Goal: Task Accomplishment & Management: Complete application form

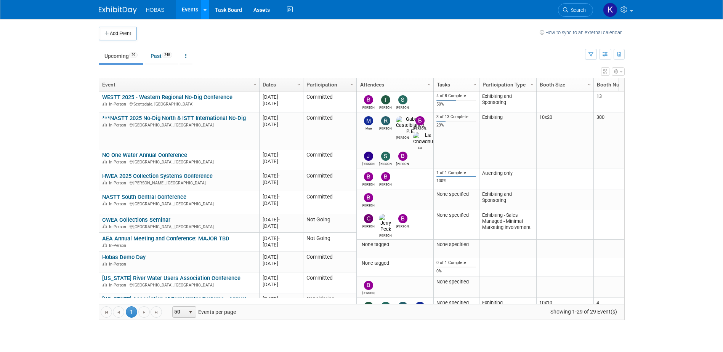
click at [205, 14] on link at bounding box center [205, 9] width 8 height 19
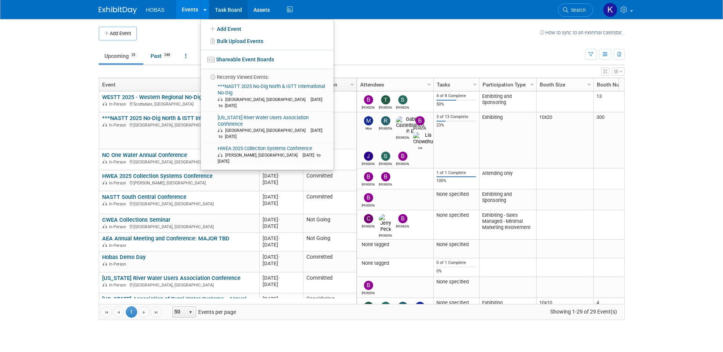
click at [230, 12] on link "Task Board" at bounding box center [228, 9] width 39 height 19
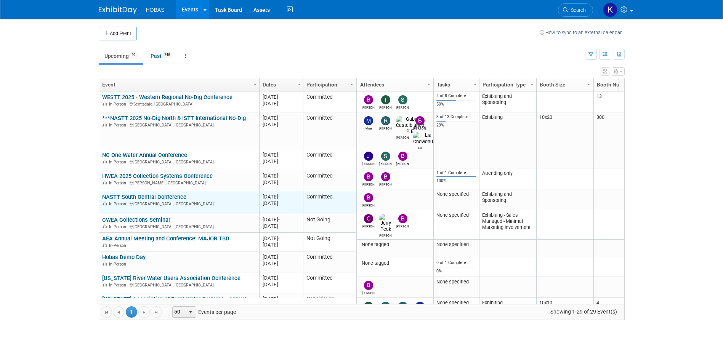
click at [153, 199] on link "NASTT South Central Conference" at bounding box center [144, 197] width 84 height 7
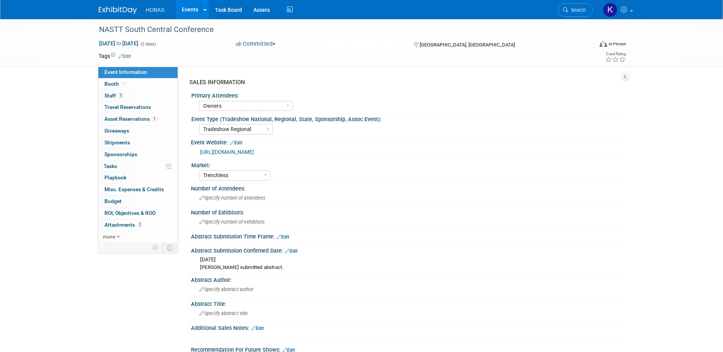
select select "Owners"
select select "Tradeshow Regional"
select select "Trenchless"
select select "Exhibiting - Sales Managed - Minimal Marketing Involvement"
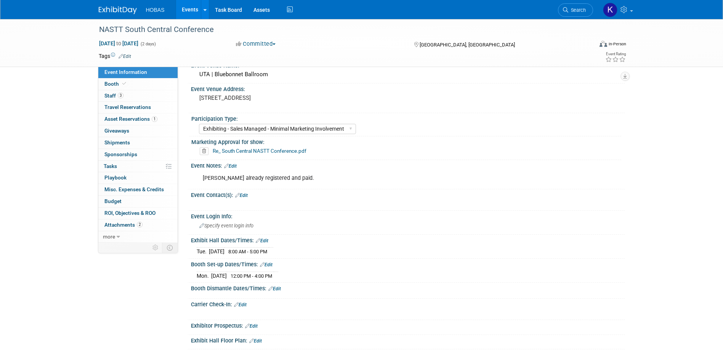
scroll to position [419, 0]
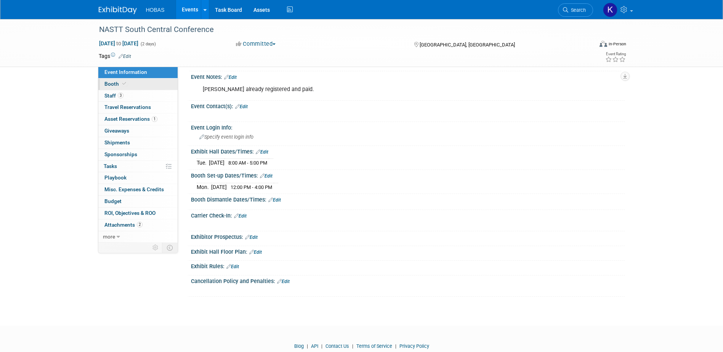
click at [112, 82] on span "Booth" at bounding box center [115, 84] width 23 height 6
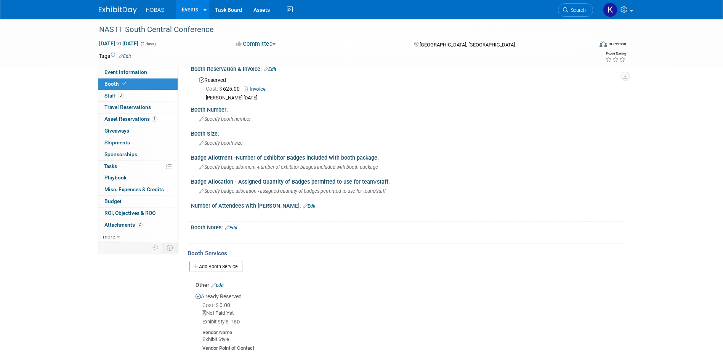
scroll to position [0, 0]
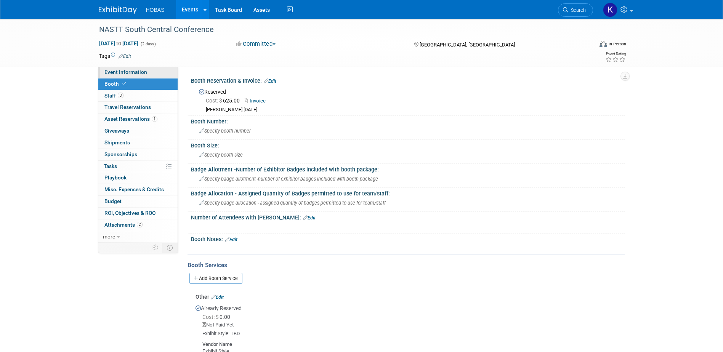
click at [129, 77] on link "Event Information" at bounding box center [137, 72] width 79 height 11
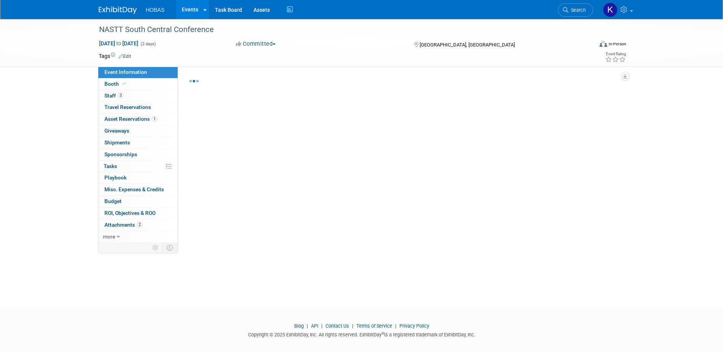
select select "Owners"
select select "Tradeshow Regional"
select select "Trenchless"
select select "Exhibiting - Sales Managed - Minimal Marketing Involvement"
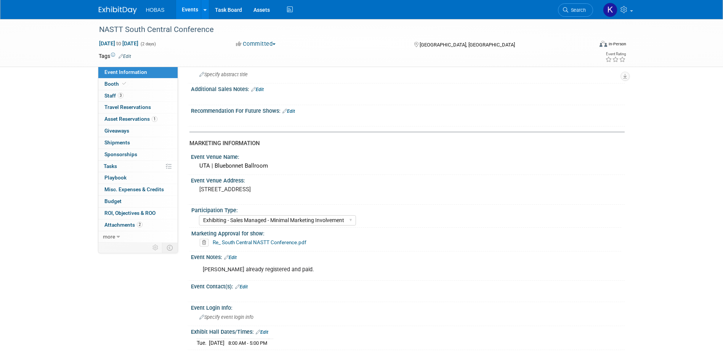
scroll to position [267, 0]
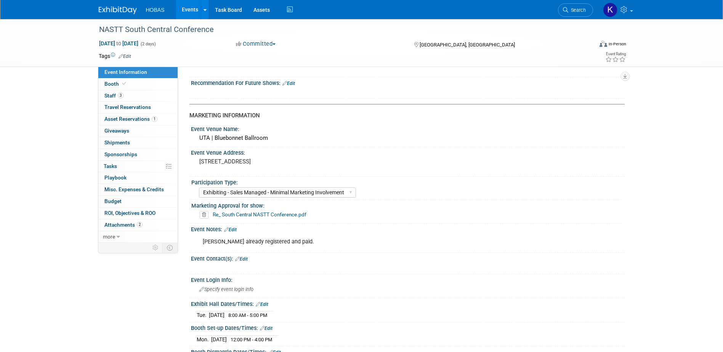
click at [185, 10] on link "Events" at bounding box center [190, 9] width 28 height 19
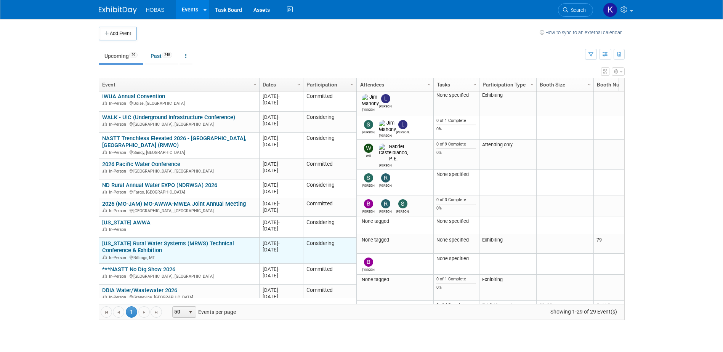
scroll to position [183, 0]
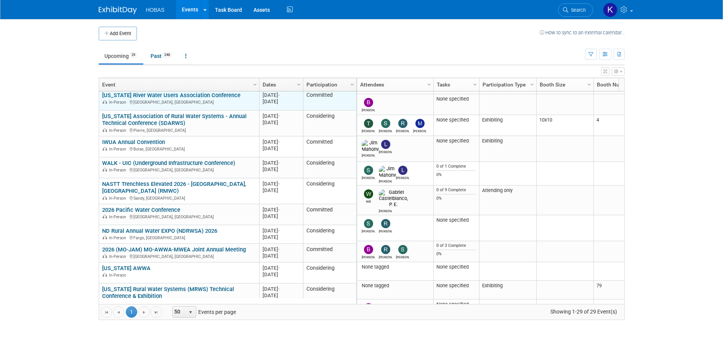
click at [165, 95] on link "[US_STATE] River Water Users Association Conference" at bounding box center [171, 95] width 138 height 7
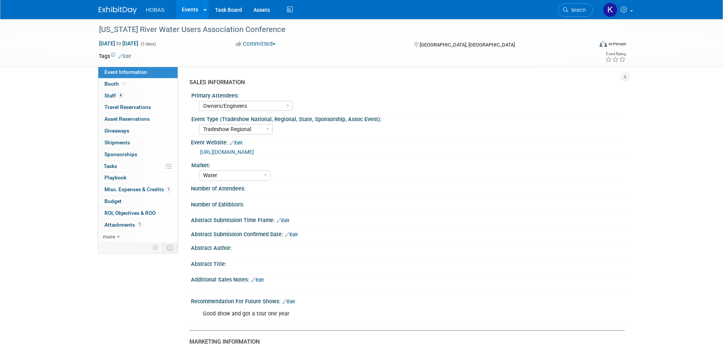
select select "Owners/Engineers"
select select "Tradeshow Regional"
select select "Water"
select select "Exhibiting"
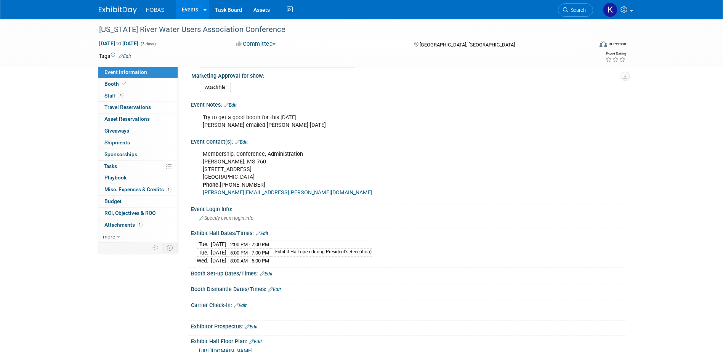
scroll to position [419, 0]
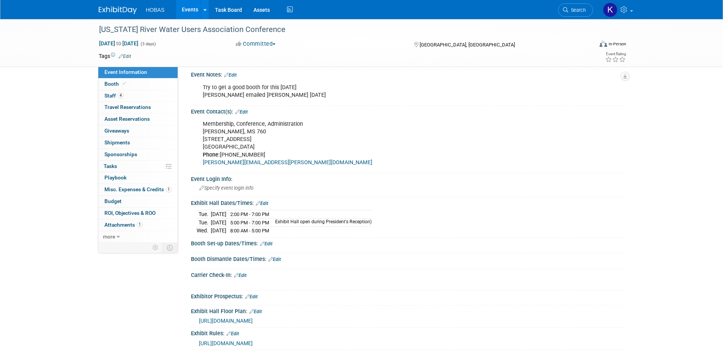
click at [238, 242] on div "Booth Set-up Dates/Times: Edit" at bounding box center [408, 243] width 434 height 10
click at [265, 244] on link "Edit" at bounding box center [266, 243] width 13 height 5
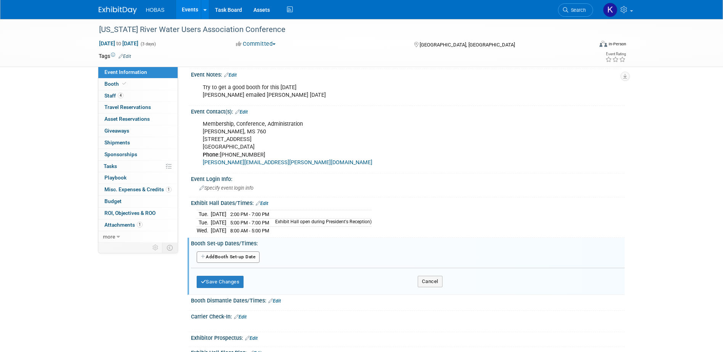
click at [231, 257] on button "Add Another Booth Set-up Date" at bounding box center [228, 257] width 63 height 11
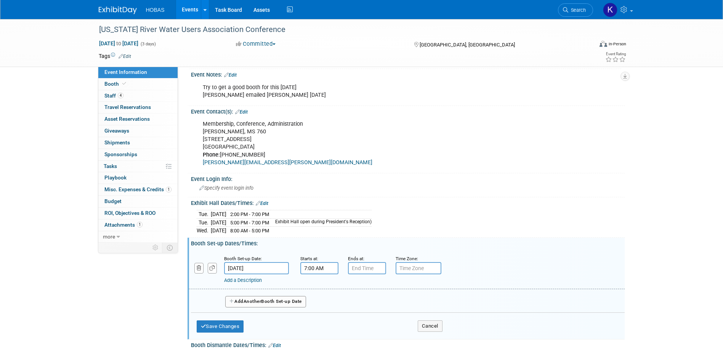
click at [314, 269] on input "7:00 AM" at bounding box center [319, 268] width 38 height 12
click at [319, 306] on span "07" at bounding box center [318, 304] width 14 height 14
click at [363, 327] on td "10" at bounding box center [363, 328] width 24 height 21
type input "10:00 AM"
click at [366, 266] on input "7:00 PM" at bounding box center [367, 268] width 38 height 12
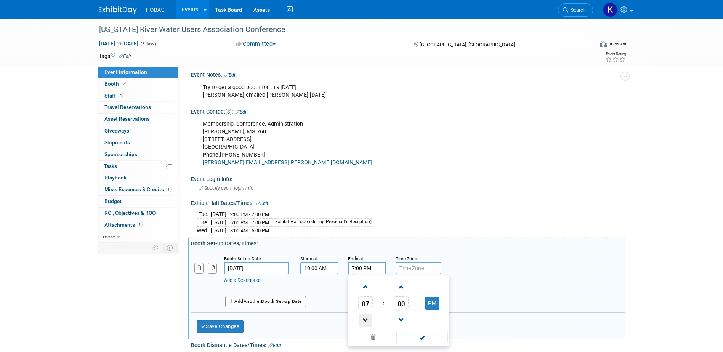
click at [364, 317] on span at bounding box center [365, 320] width 13 height 13
click at [364, 316] on span at bounding box center [365, 320] width 13 height 13
click at [364, 317] on span at bounding box center [365, 320] width 13 height 13
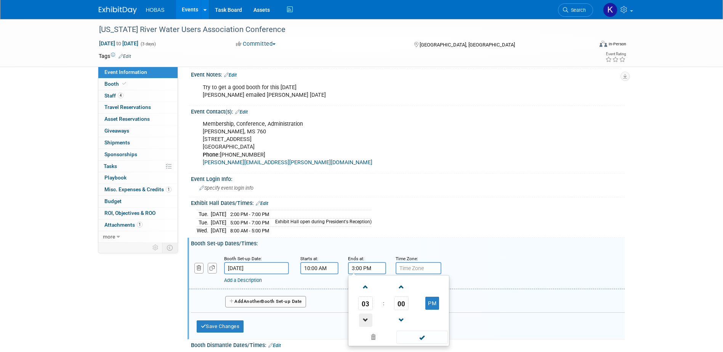
type input "2:00 PM"
click at [426, 341] on span at bounding box center [422, 337] width 51 height 13
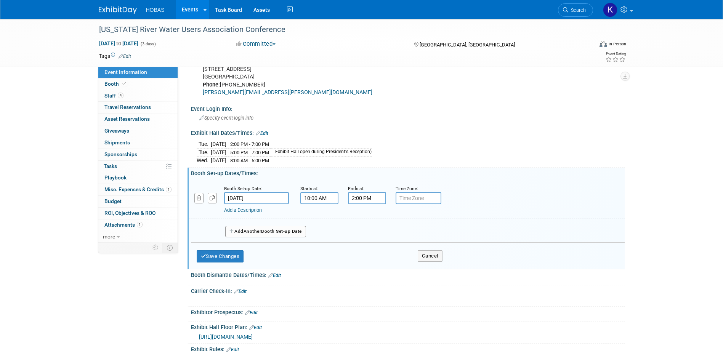
scroll to position [496, 0]
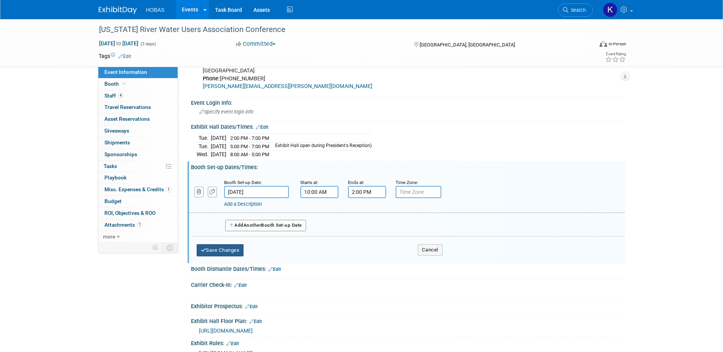
click at [224, 251] on button "Save Changes" at bounding box center [220, 250] width 47 height 12
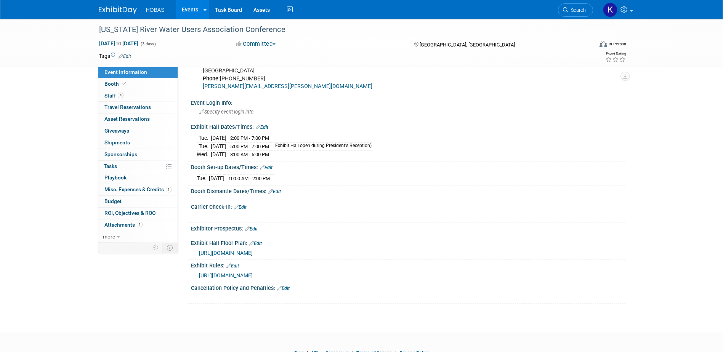
drag, startPoint x: 247, startPoint y: 191, endPoint x: 252, endPoint y: 192, distance: 4.6
click at [247, 191] on div "Booth Dismantle Dates/Times: Edit" at bounding box center [408, 191] width 434 height 10
click at [281, 189] on link "Edit" at bounding box center [274, 191] width 13 height 5
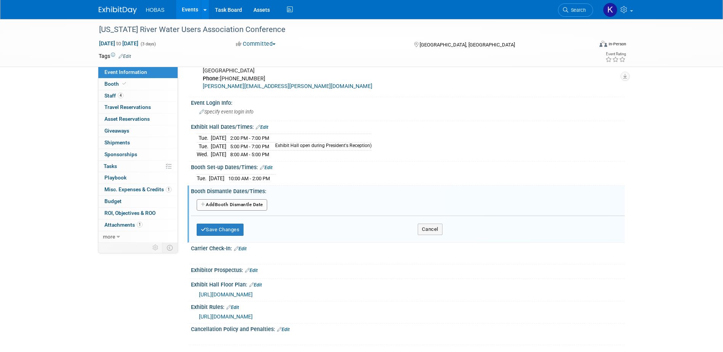
click at [259, 204] on button "Add Another Booth Dismantle Date" at bounding box center [232, 204] width 71 height 11
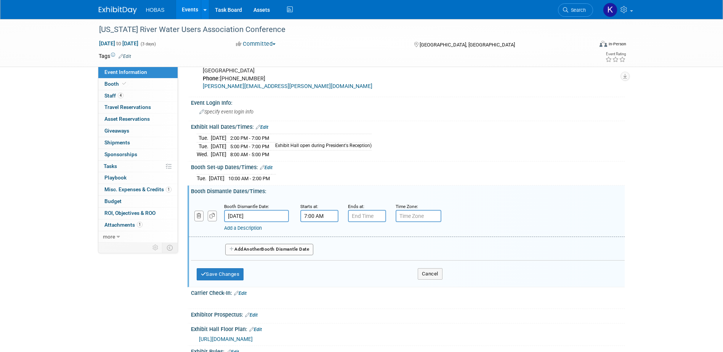
click at [313, 215] on input "7:00 AM" at bounding box center [319, 216] width 38 height 12
click at [318, 236] on span at bounding box center [318, 234] width 13 height 13
type input "8:00 AM"
click at [370, 210] on input "7:00 PM" at bounding box center [367, 216] width 38 height 12
click at [365, 232] on span at bounding box center [365, 234] width 13 height 13
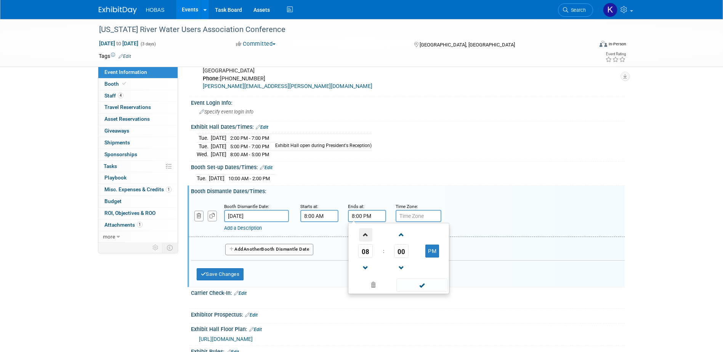
click at [365, 232] on span at bounding box center [365, 234] width 13 height 13
click at [438, 252] on button "PM" at bounding box center [433, 251] width 14 height 13
type input "10:00 AM"
click at [421, 283] on span at bounding box center [422, 285] width 51 height 13
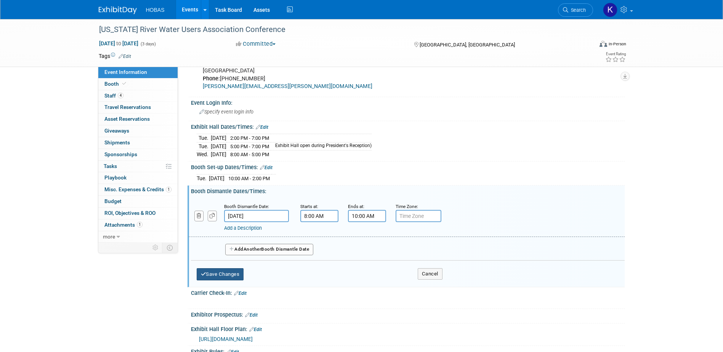
click at [228, 271] on button "Save Changes" at bounding box center [220, 274] width 47 height 12
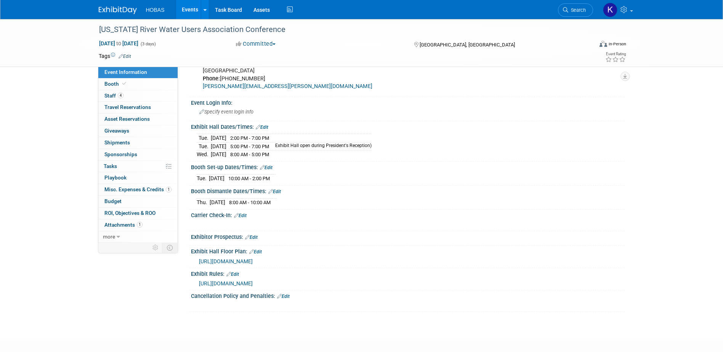
click at [246, 213] on link "Edit" at bounding box center [240, 215] width 13 height 5
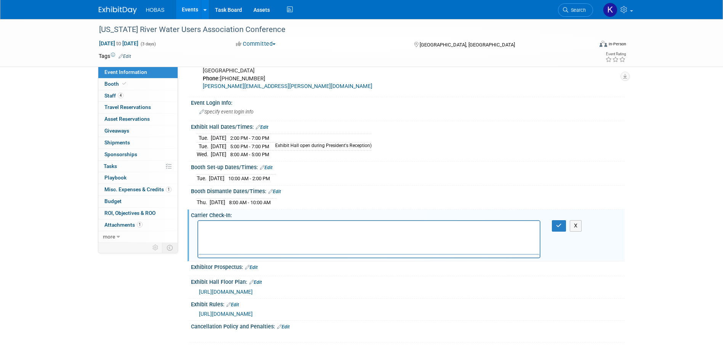
scroll to position [0, 0]
paste body "Rich Text Area. Press ALT-0 for help."
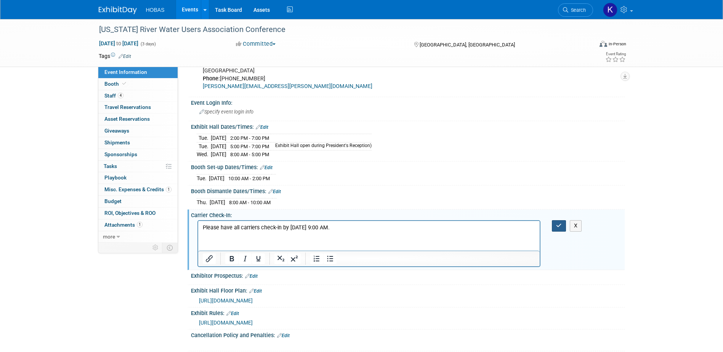
click at [556, 223] on icon "button" at bounding box center [559, 225] width 6 height 5
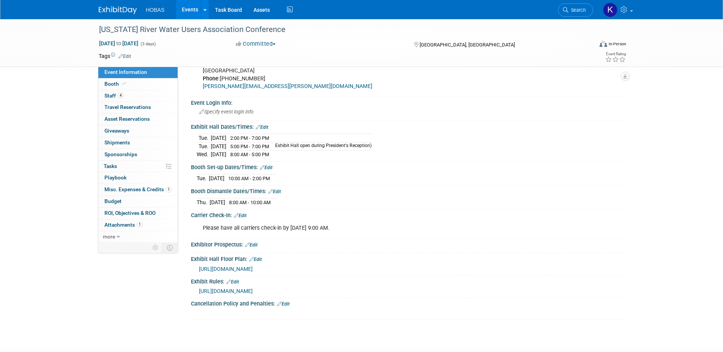
click at [230, 222] on div "Please have all carriers check-in by December 18, 2025 - 9:00 AM." at bounding box center [370, 228] width 344 height 15
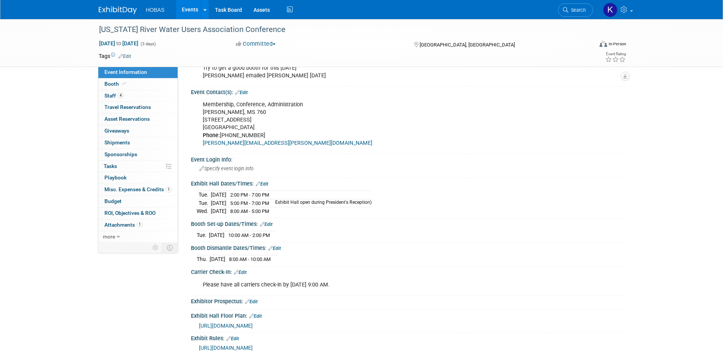
scroll to position [496, 0]
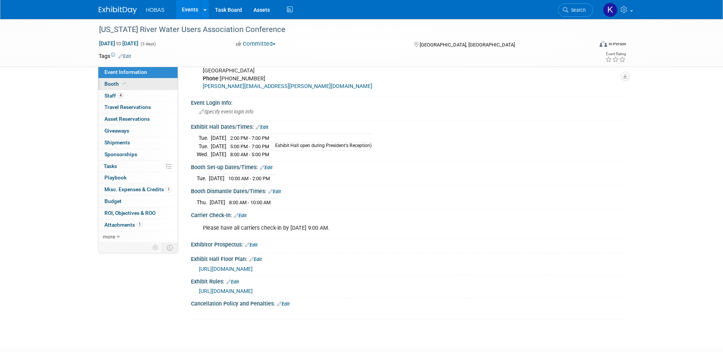
click at [114, 82] on span "Booth" at bounding box center [115, 84] width 23 height 6
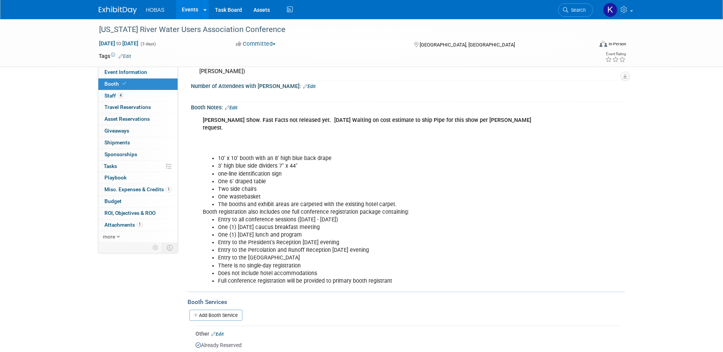
scroll to position [153, 0]
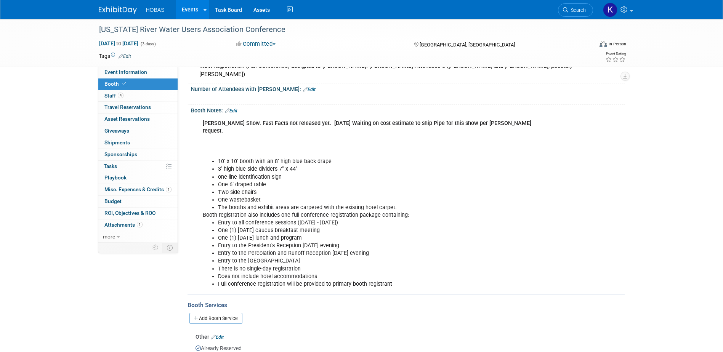
click at [234, 108] on link "Edit" at bounding box center [231, 110] width 13 height 5
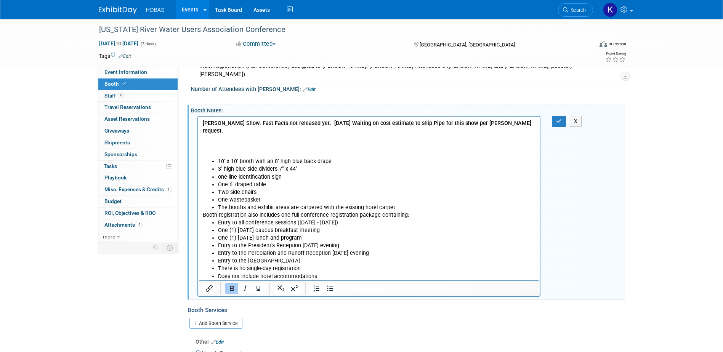
scroll to position [0, 0]
drag, startPoint x: 215, startPoint y: 135, endPoint x: 238, endPoint y: 133, distance: 23.0
click at [215, 135] on p "Freeman Show. Fast Facts not released yet. 9/2/25 Waiting on cost estimate to s…" at bounding box center [368, 138] width 333 height 38
click at [562, 119] on icon "button" at bounding box center [559, 121] width 6 height 5
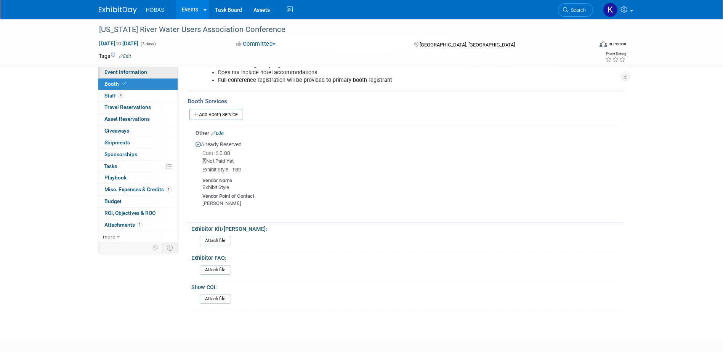
scroll to position [333, 0]
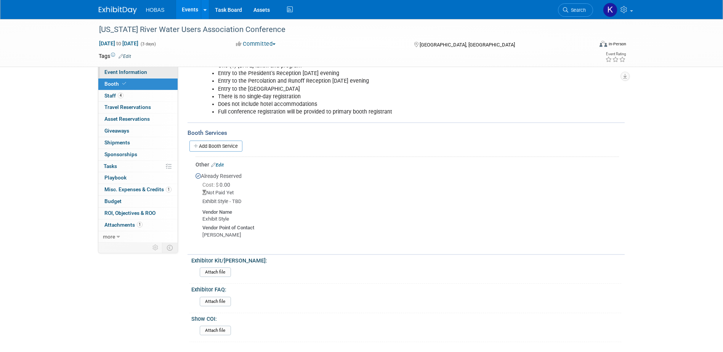
click at [124, 72] on span "Event Information" at bounding box center [125, 72] width 43 height 6
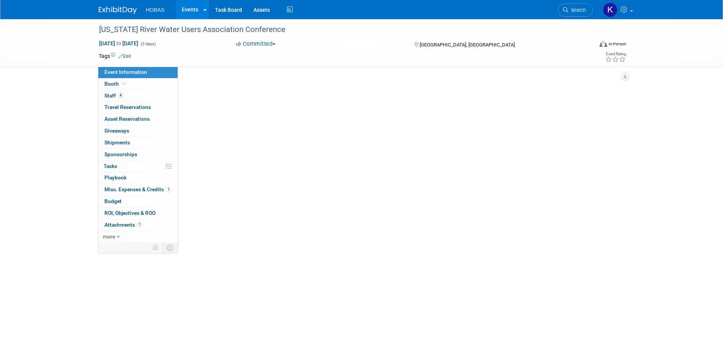
scroll to position [0, 0]
select select "Owners/Engineers"
select select "Tradeshow Regional"
select select "Water"
select select "Exhibiting"
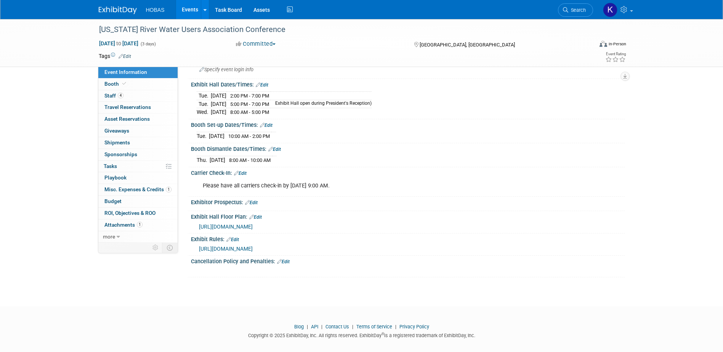
scroll to position [544, 0]
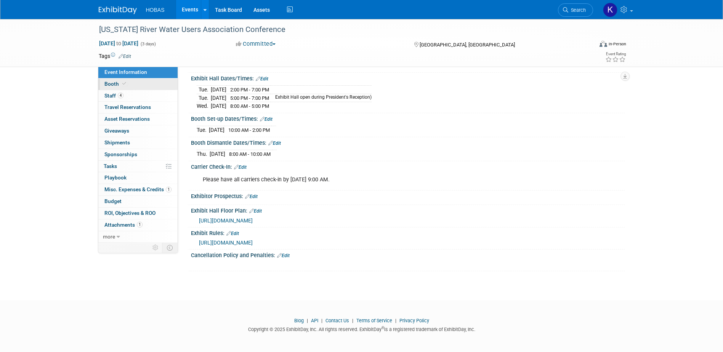
click at [130, 84] on link "Booth" at bounding box center [137, 84] width 79 height 11
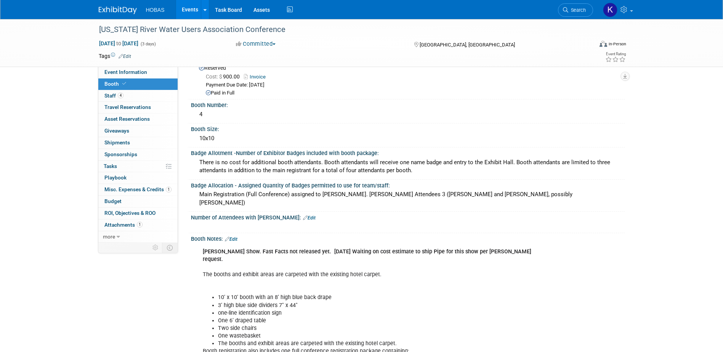
scroll to position [153, 0]
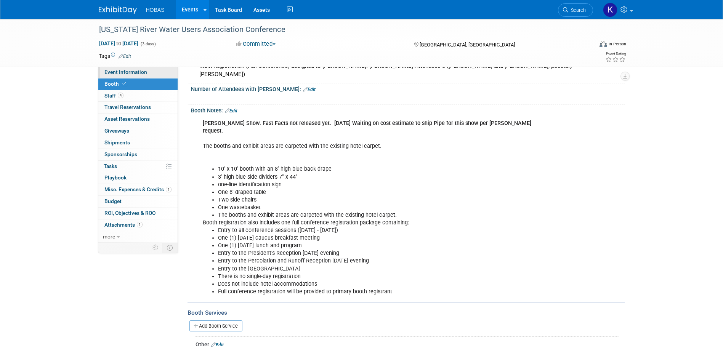
click at [116, 74] on span "Event Information" at bounding box center [125, 72] width 43 height 6
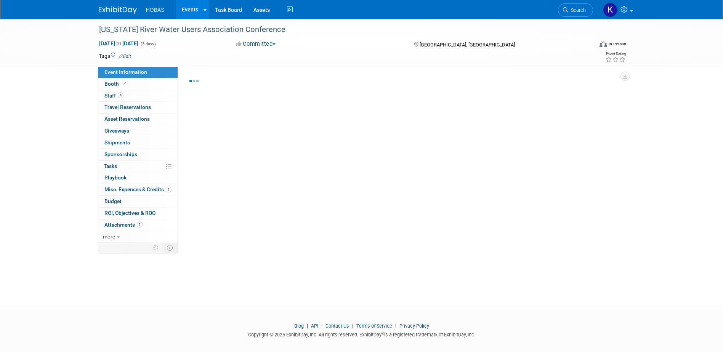
select select "Owners/Engineers"
select select "Tradeshow Regional"
select select "Water"
select select "Exhibiting"
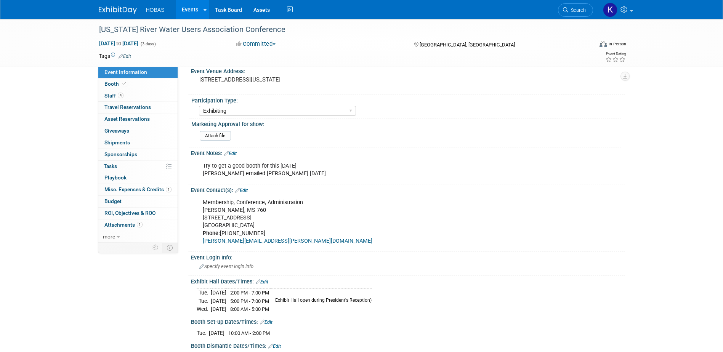
scroll to position [343, 0]
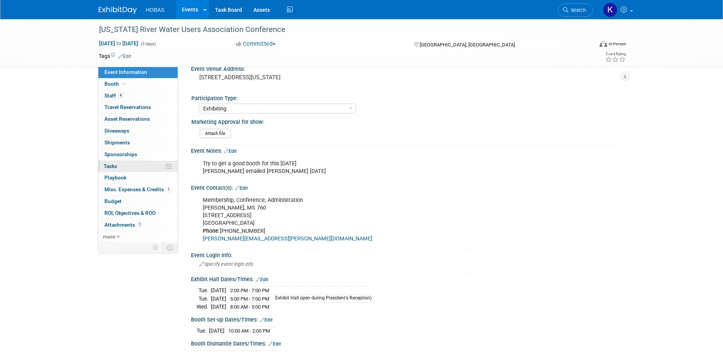
click at [116, 167] on span "Tasks 0%" at bounding box center [110, 166] width 13 height 6
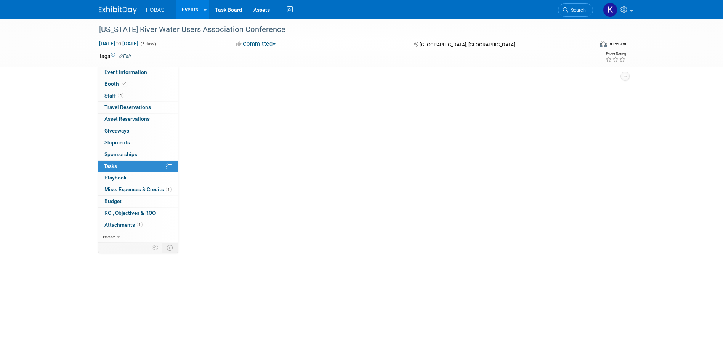
scroll to position [0, 0]
click at [214, 85] on button "New Task" at bounding box center [207, 83] width 35 height 12
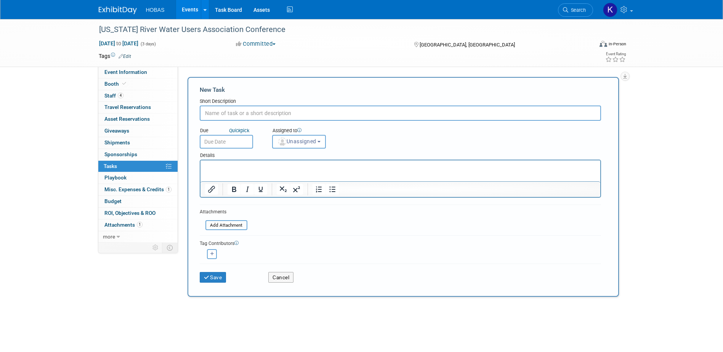
type input "S"
paste input "The booths and exhibit areas are carpeted with the existing hotel carpet."
drag, startPoint x: 403, startPoint y: 114, endPoint x: 198, endPoint y: 112, distance: 205.2
click at [198, 112] on div "New Task Short Description The booths and exhibit areas are carpeted with the e…" at bounding box center [404, 187] width 432 height 220
type input "S"
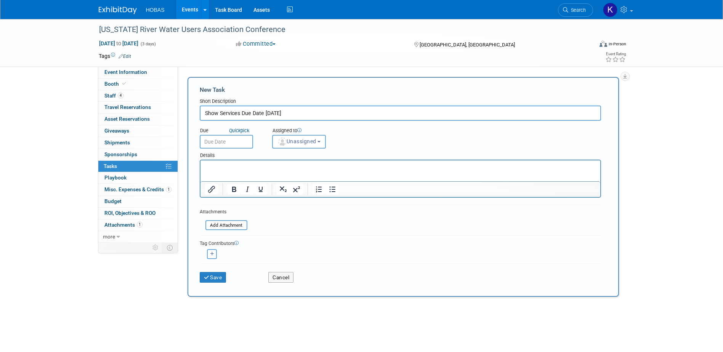
type input "Show Services Due Date Nov. 18"
click at [215, 145] on input "text" at bounding box center [226, 142] width 53 height 14
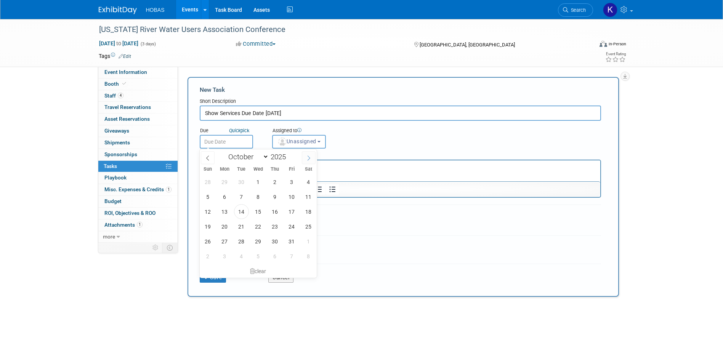
click at [303, 161] on span at bounding box center [309, 157] width 14 height 13
select select "10"
click at [228, 229] on span "17" at bounding box center [224, 226] width 15 height 15
type input "[DATE]"
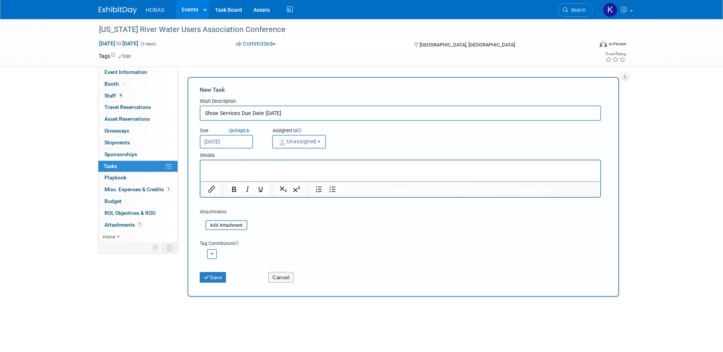
click at [302, 147] on button "Unassigned" at bounding box center [299, 142] width 54 height 14
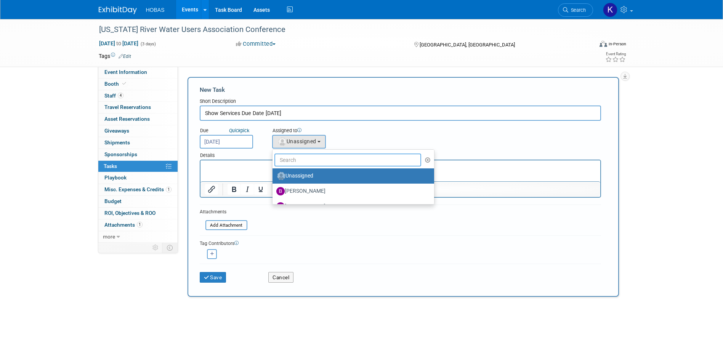
click at [306, 159] on input "text" at bounding box center [348, 160] width 147 height 13
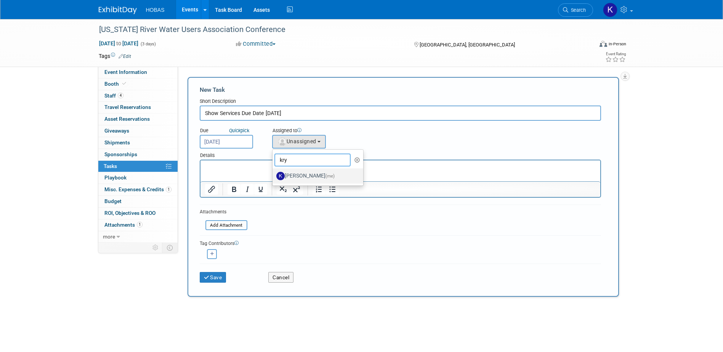
type input "kry"
click at [307, 172] on label "krystal coker (me)" at bounding box center [316, 176] width 80 height 12
click at [274, 173] on input "krystal coker (me)" at bounding box center [271, 175] width 5 height 5
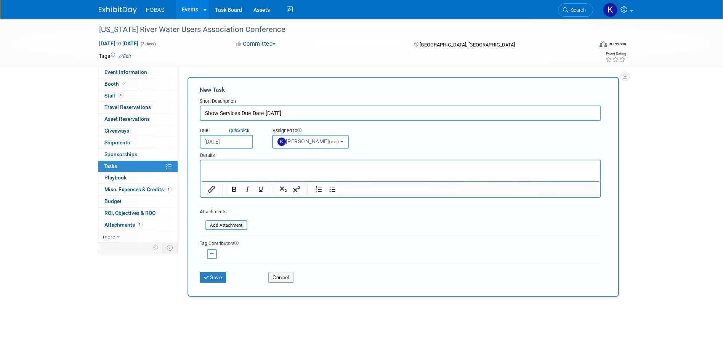
select select "e44b564a-7f1b-4314-9760-4799a957601a"
click at [212, 258] on button "button" at bounding box center [212, 254] width 10 height 10
select select
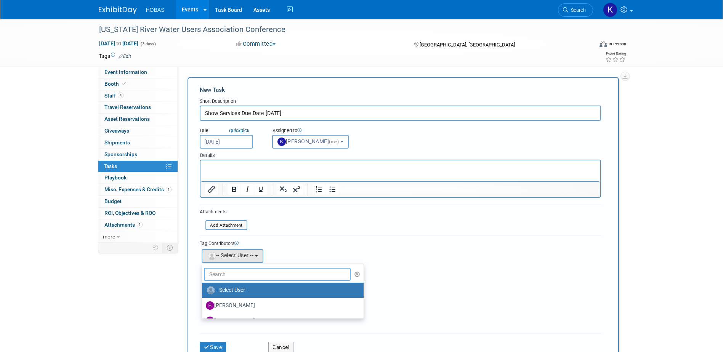
click at [235, 273] on input "text" at bounding box center [277, 274] width 147 height 13
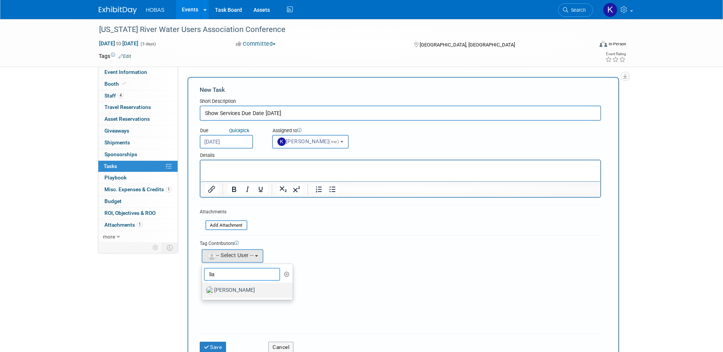
type input "lia"
click at [236, 289] on label "Lia Chowdhury" at bounding box center [246, 290] width 80 height 12
click at [203, 289] on input "Lia Chowdhury" at bounding box center [200, 289] width 5 height 5
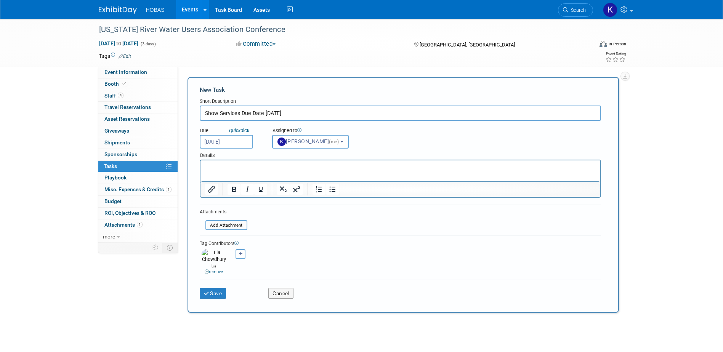
drag, startPoint x: 244, startPoint y: 169, endPoint x: 241, endPoint y: 171, distance: 4.3
click at [244, 169] on p "Rich Text Area. Press ALT-0 for help." at bounding box center [400, 168] width 391 height 8
click at [202, 113] on input "Show Services Due Date Nov. 18" at bounding box center [401, 113] width 402 height 15
type input "Freeman Show Services Due Date Nov. 18"
click at [214, 288] on button "Save" at bounding box center [213, 293] width 27 height 11
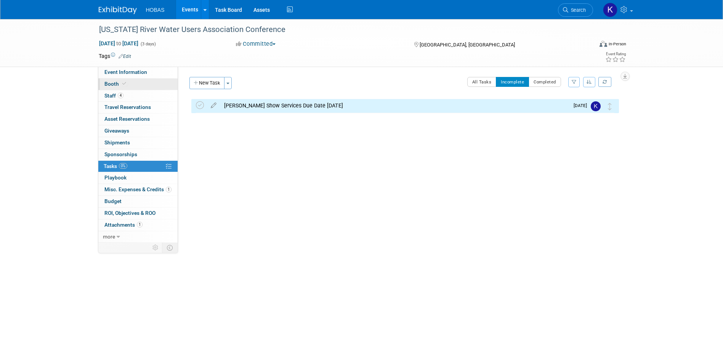
click at [113, 86] on span "Booth" at bounding box center [115, 84] width 23 height 6
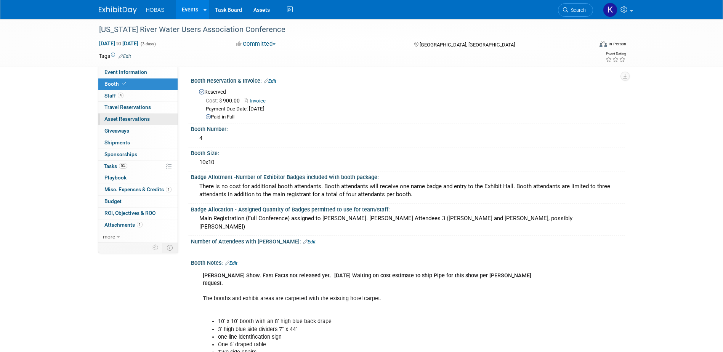
click at [115, 122] on span "Asset Reservations 0" at bounding box center [126, 119] width 45 height 6
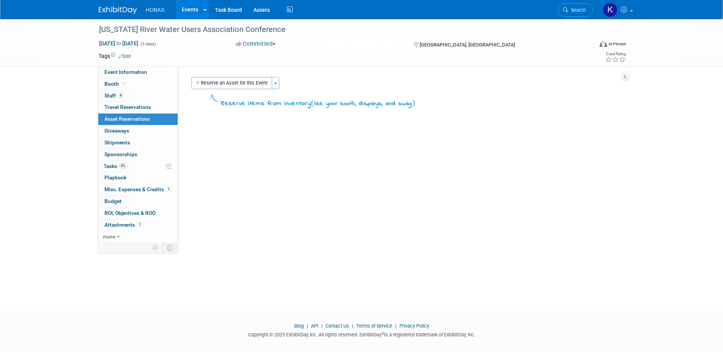
click at [186, 7] on link "Events" at bounding box center [190, 9] width 28 height 19
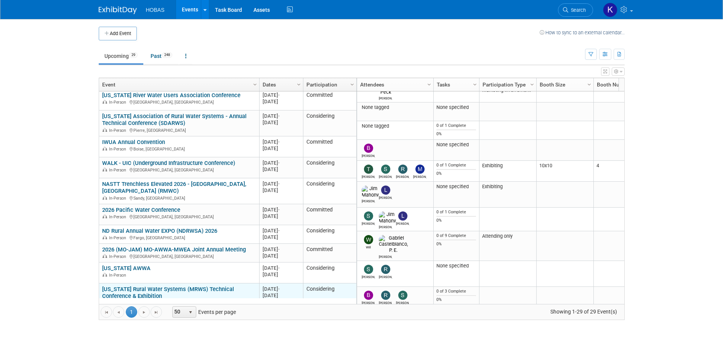
scroll to position [137, 0]
